Goal: Task Accomplishment & Management: Manage account settings

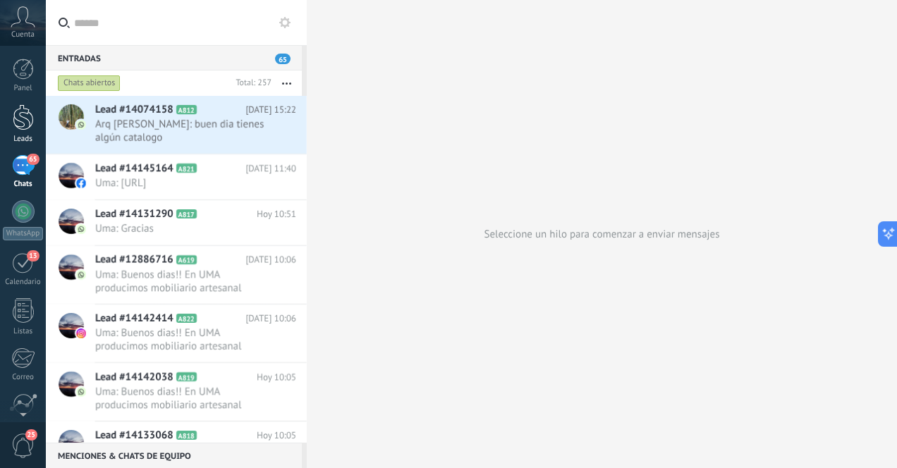
click at [22, 122] on div at bounding box center [23, 117] width 21 height 26
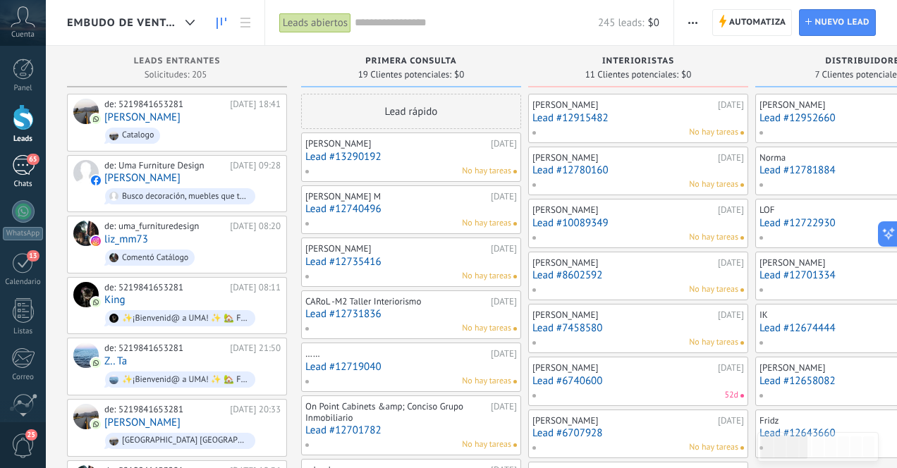
click at [22, 171] on div "65" at bounding box center [23, 165] width 23 height 20
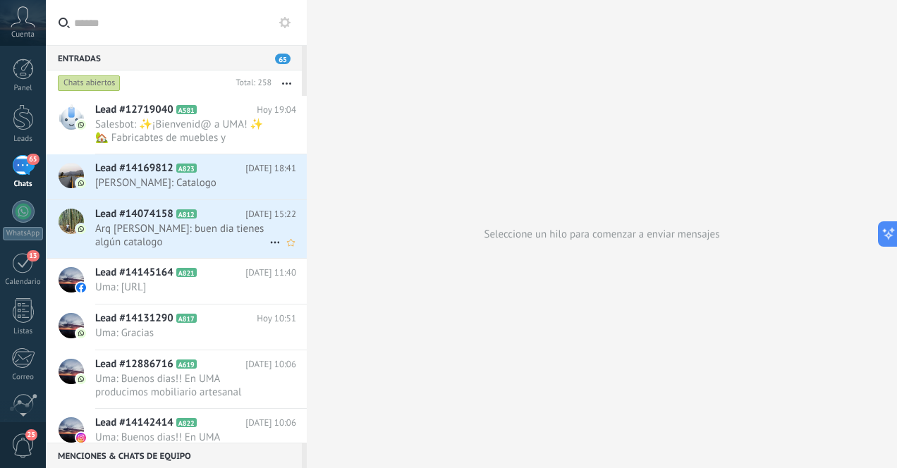
click at [162, 239] on span "Arq [PERSON_NAME]: buen dia tienes algún catalogo" at bounding box center [182, 235] width 174 height 27
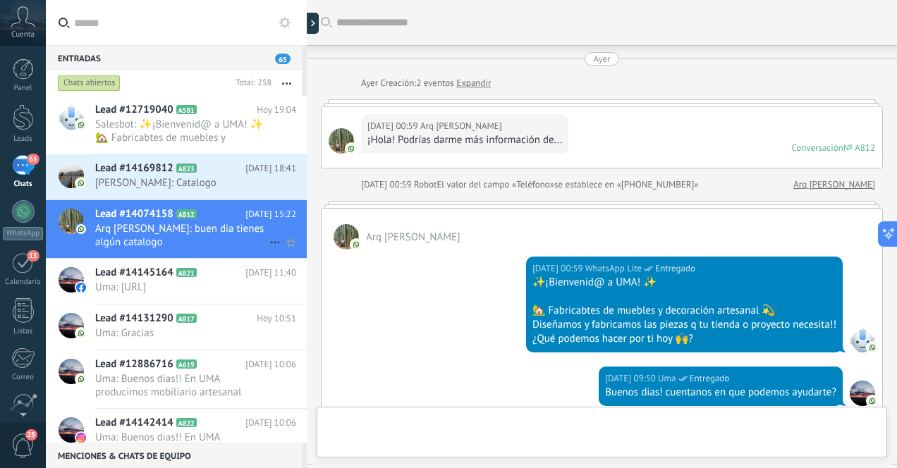
scroll to position [328, 0]
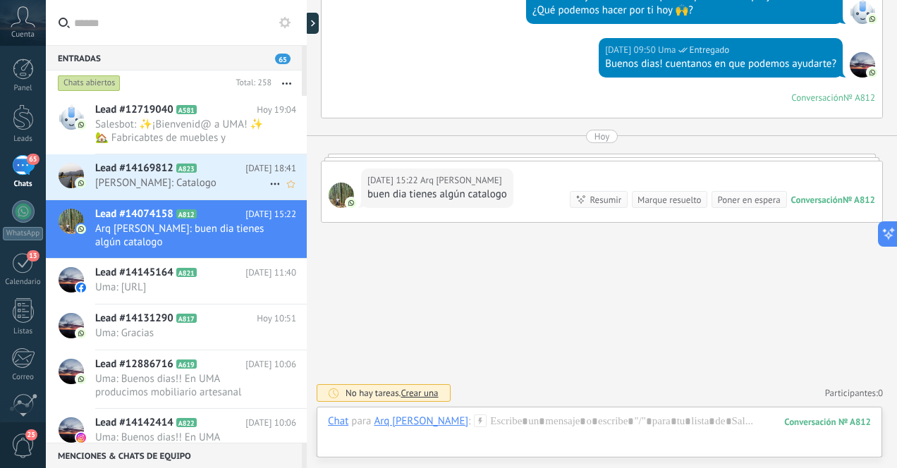
click at [166, 181] on span "[PERSON_NAME]: Catalogo" at bounding box center [182, 182] width 174 height 13
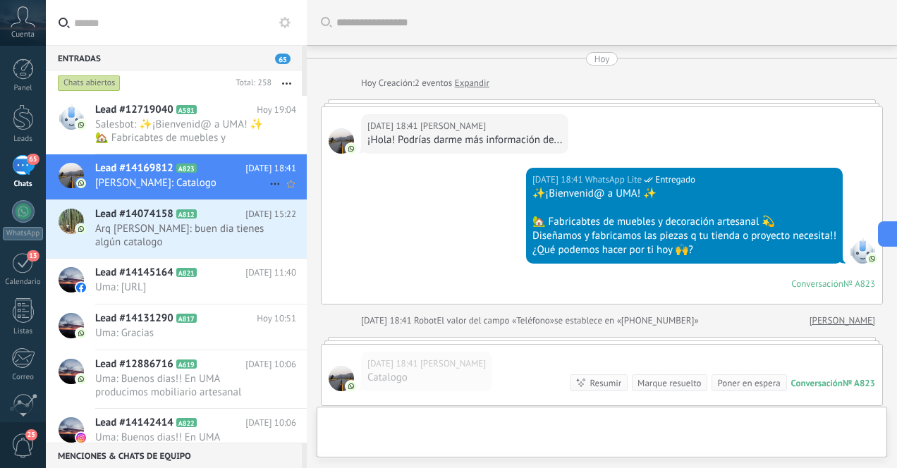
scroll to position [183, 0]
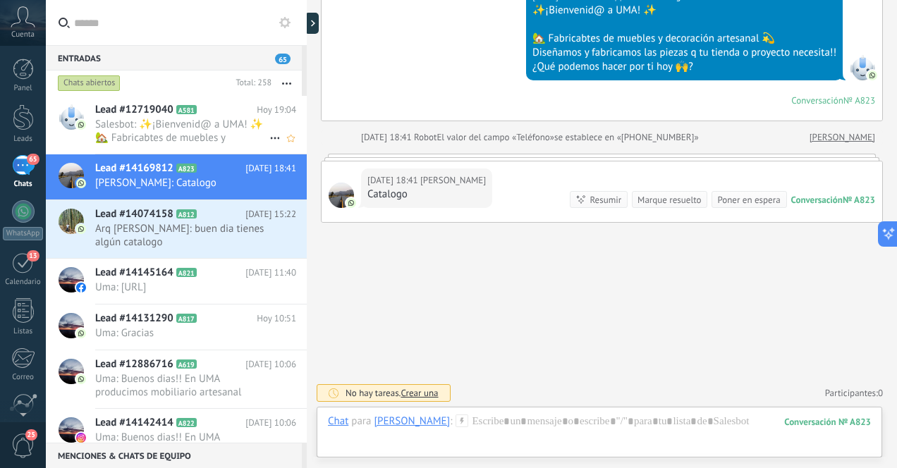
click at [146, 135] on span "Salesbot: ✨¡Bienvenid@ a UMA! ✨ 🏡 Fabricabtes de muebles y decoración artesanal…" at bounding box center [182, 131] width 174 height 27
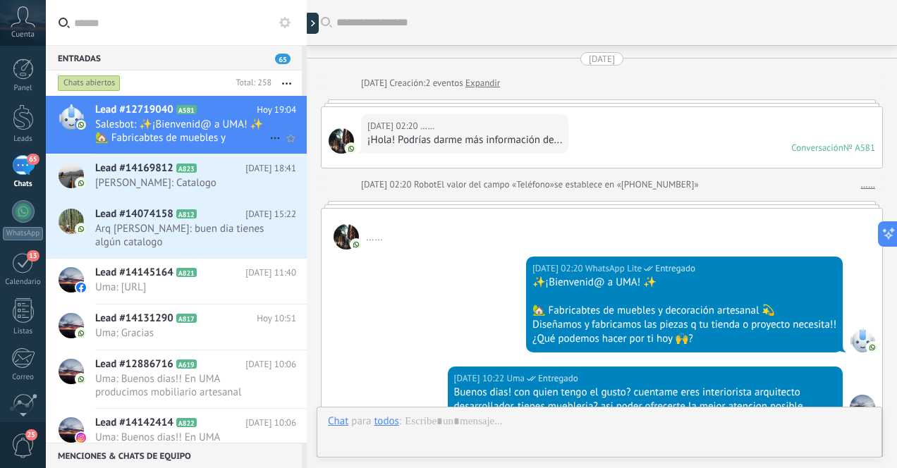
scroll to position [520, 0]
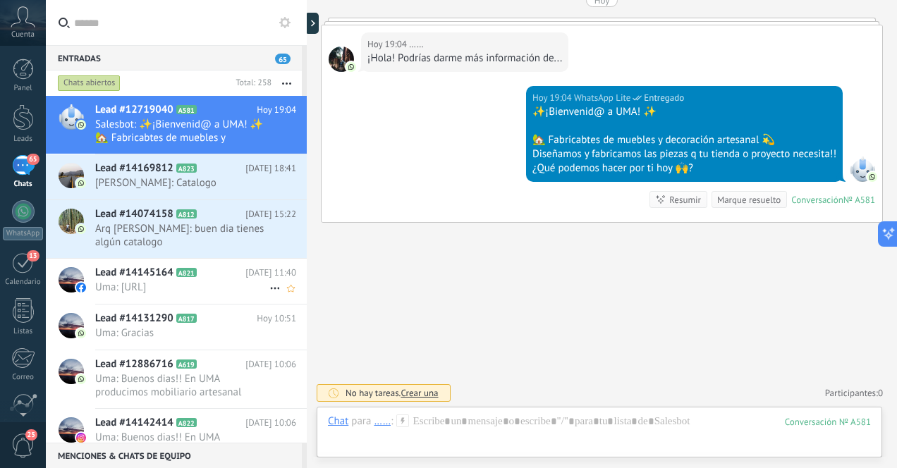
click at [192, 294] on span "Uma: [URL]" at bounding box center [182, 287] width 174 height 13
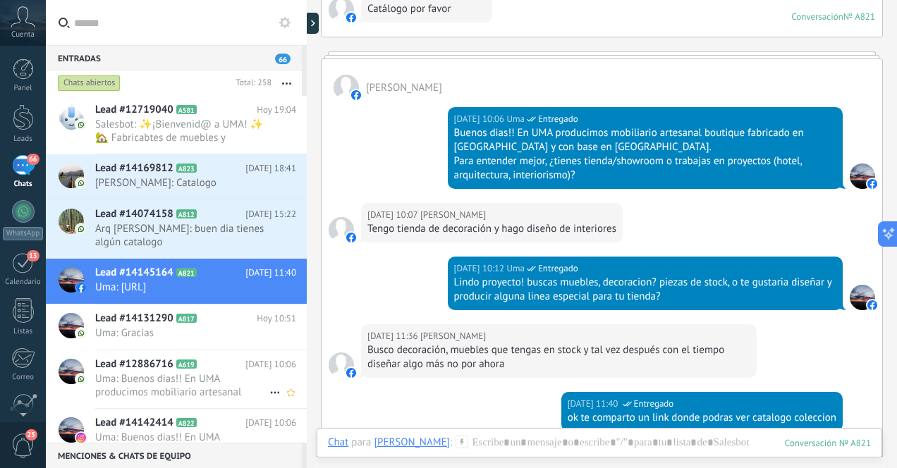
click at [216, 398] on span "Uma: Buenos dias!! En UMA producimos mobiliario artesanal boutique fabricado en…" at bounding box center [182, 385] width 174 height 27
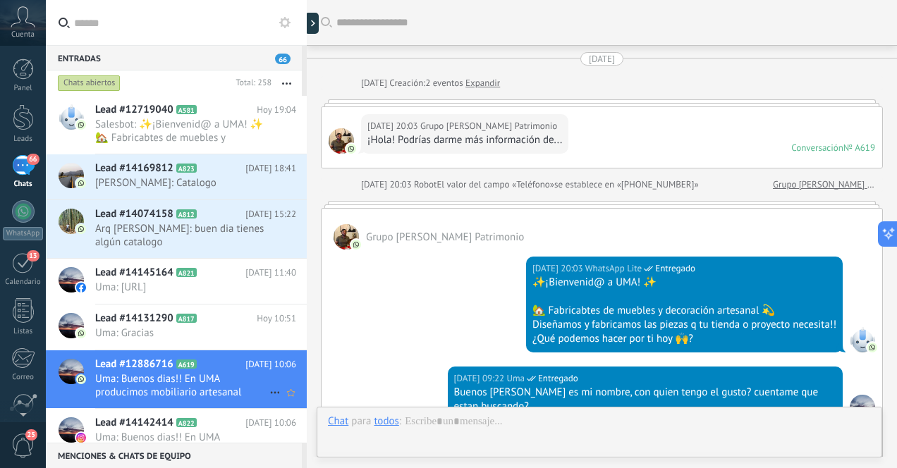
scroll to position [574, 0]
